Goal: Find specific page/section: Find specific page/section

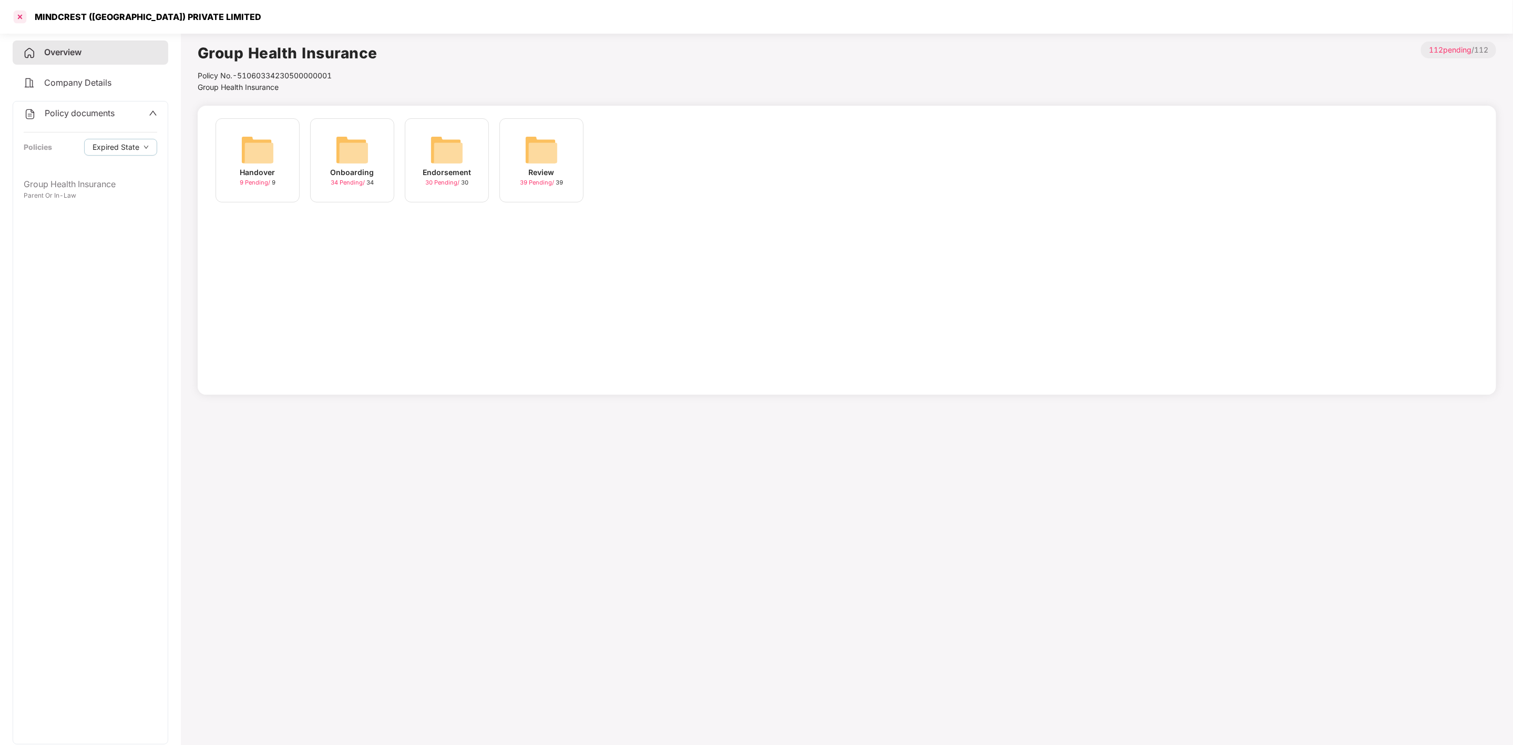
click at [21, 17] on div at bounding box center [20, 16] width 17 height 17
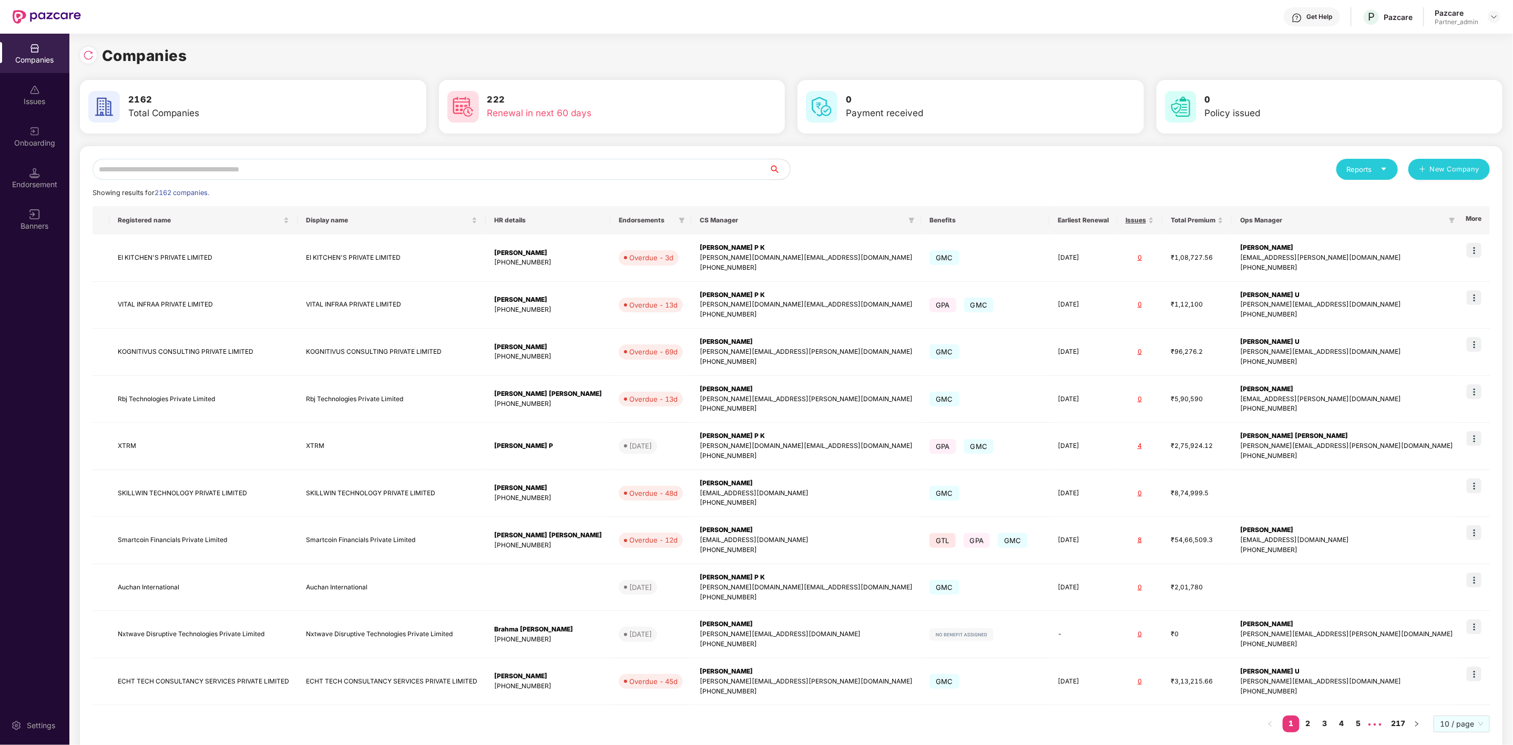
click at [203, 169] on input "text" at bounding box center [431, 169] width 677 height 21
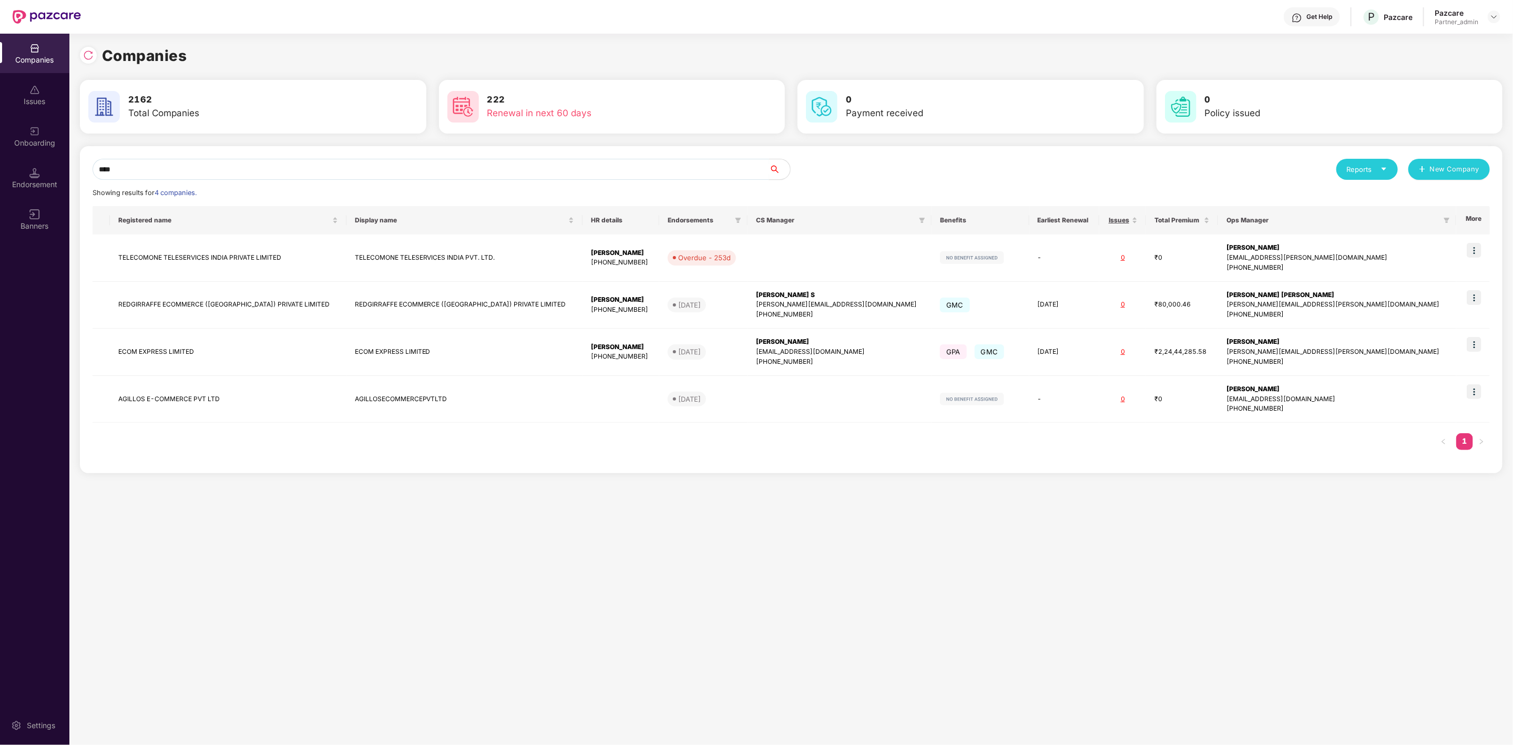
type input "****"
click at [191, 352] on td "ECOM EXPRESS LIMITED" at bounding box center [228, 352] width 237 height 47
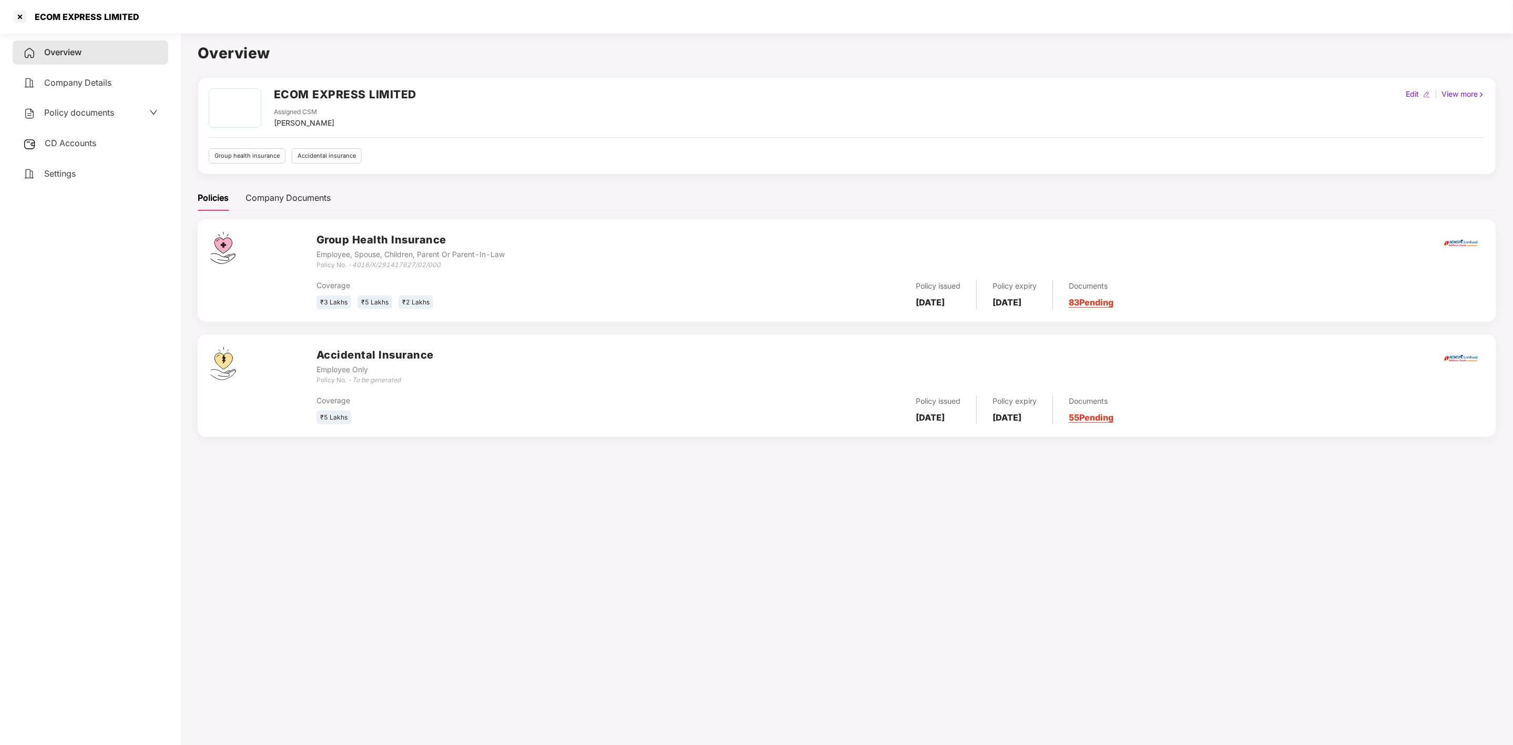
click at [104, 144] on div "CD Accounts" at bounding box center [91, 143] width 156 height 24
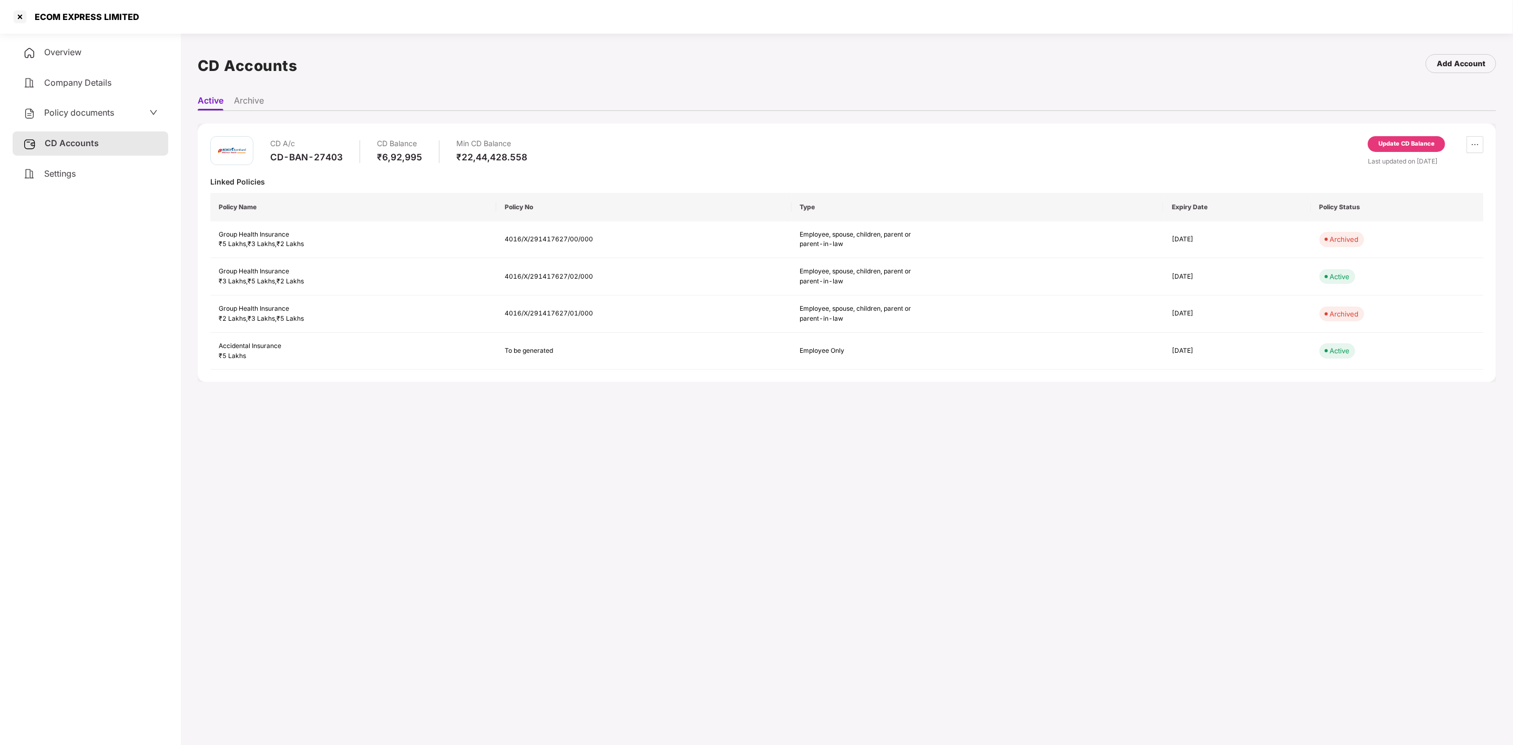
click at [101, 104] on div "Policy documents" at bounding box center [91, 113] width 156 height 24
click at [99, 114] on span "Policy documents" at bounding box center [79, 112] width 70 height 11
click at [78, 191] on div "Employee, Spouse, Children, Parent Or Parent-In-Law" at bounding box center [91, 201] width 134 height 20
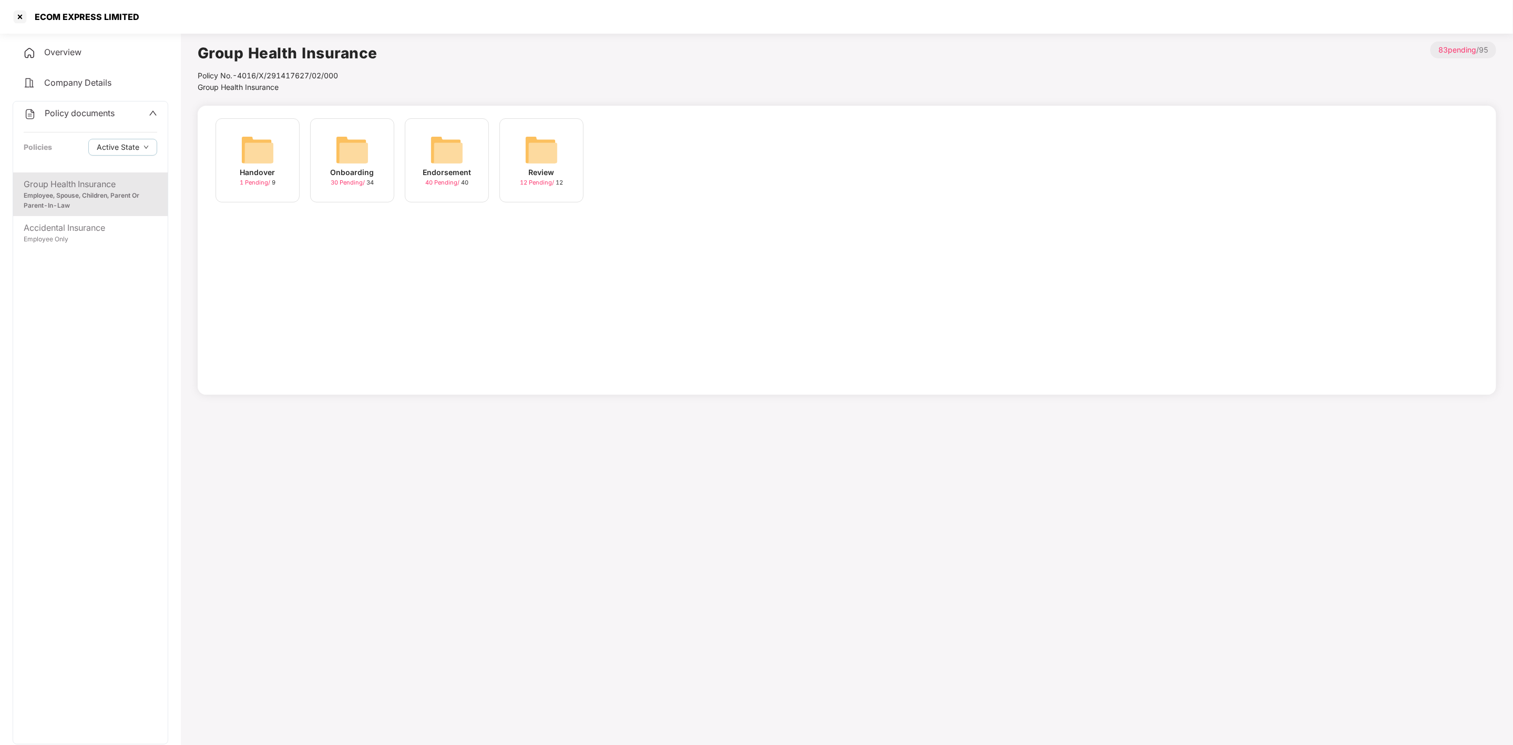
click at [355, 167] on div "Onboarding" at bounding box center [353, 173] width 44 height 12
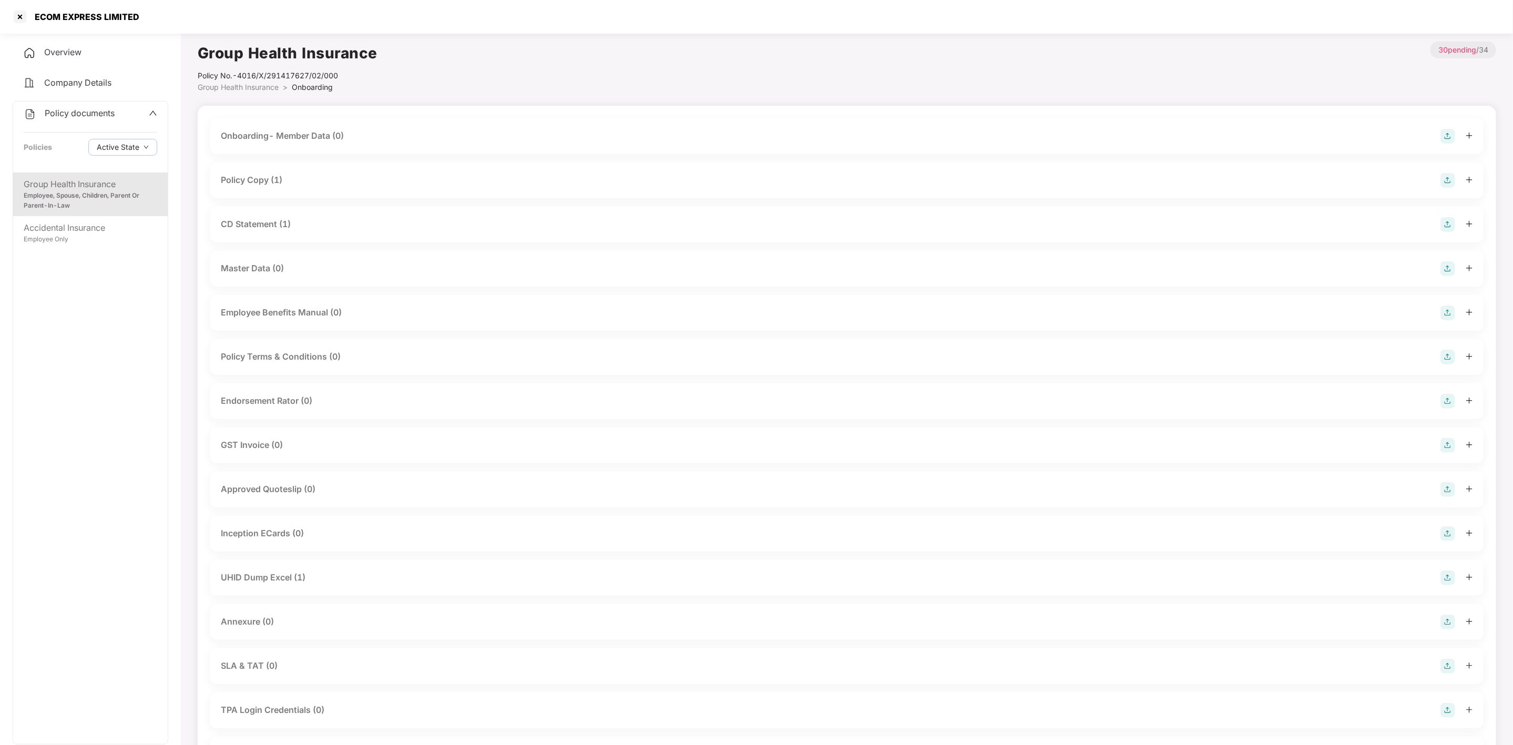
click at [81, 110] on span "Policy documents" at bounding box center [80, 113] width 70 height 11
click at [16, 16] on div at bounding box center [20, 16] width 17 height 17
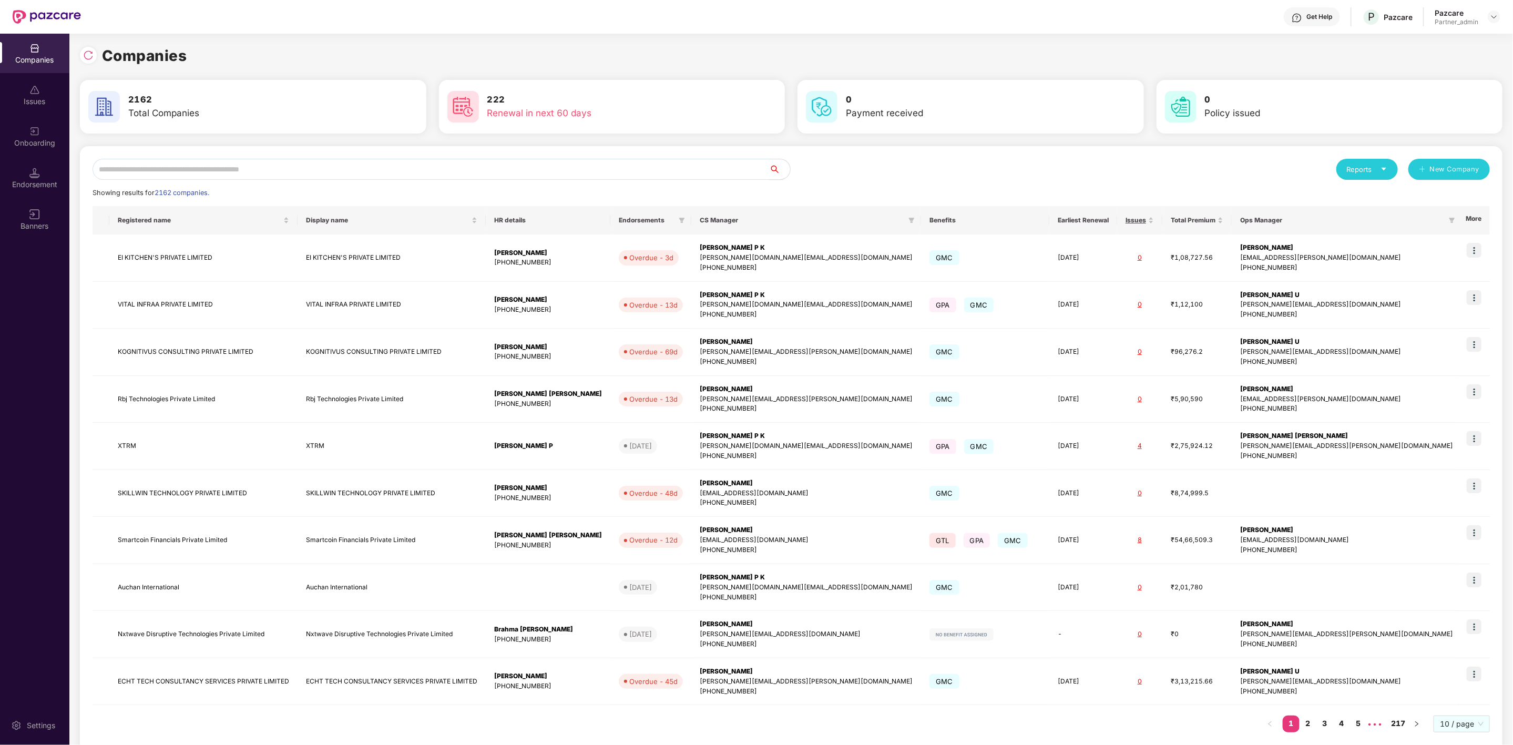
click at [265, 162] on input "text" at bounding box center [431, 169] width 677 height 21
